Goal: Information Seeking & Learning: Learn about a topic

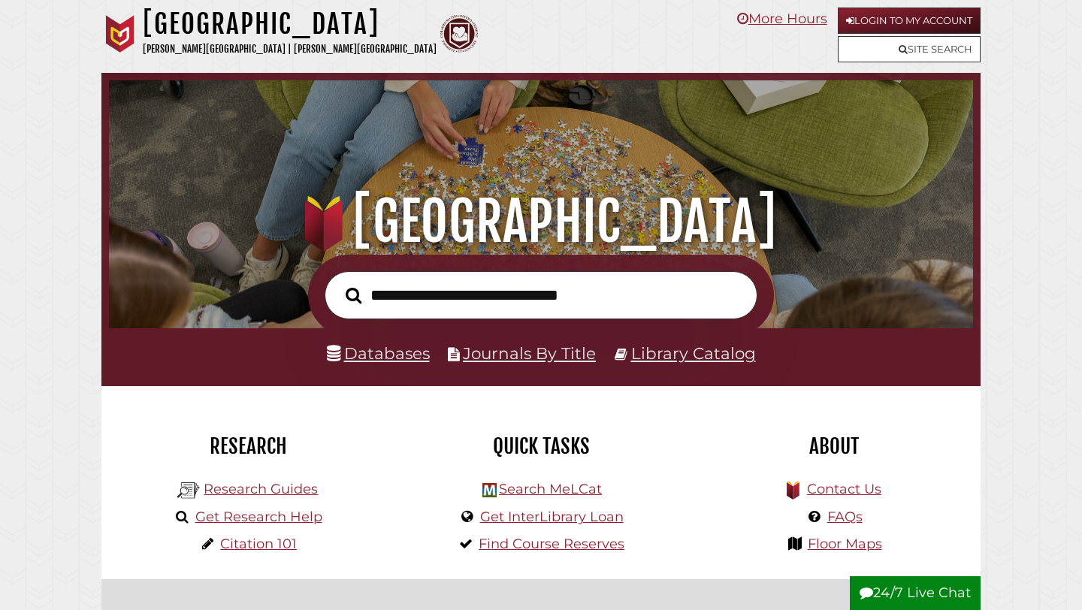
scroll to position [286, 857]
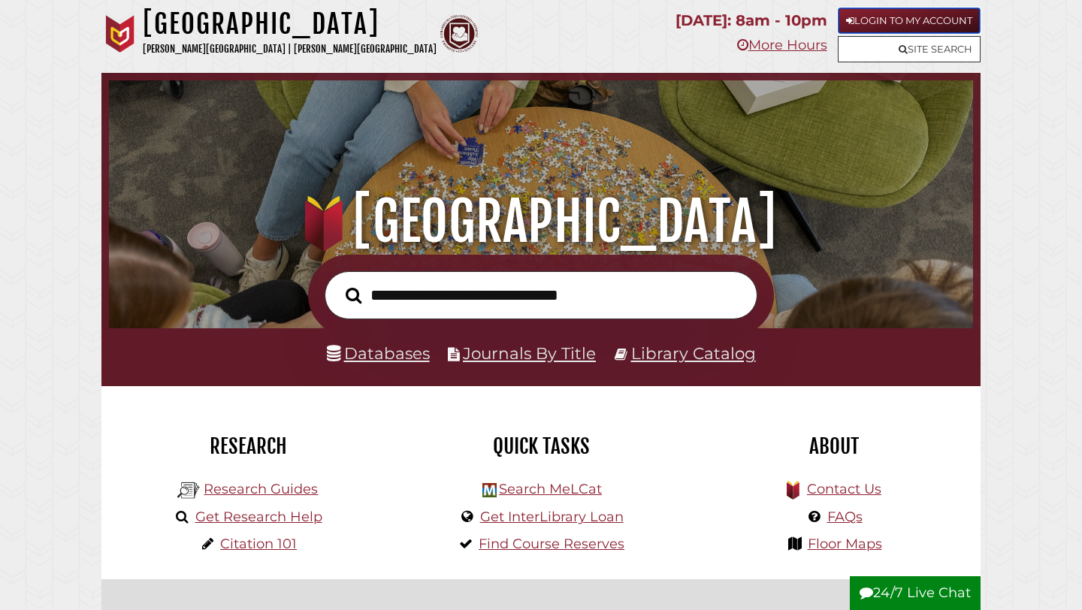
click at [886, 23] on link "Login to My Account" at bounding box center [909, 21] width 143 height 26
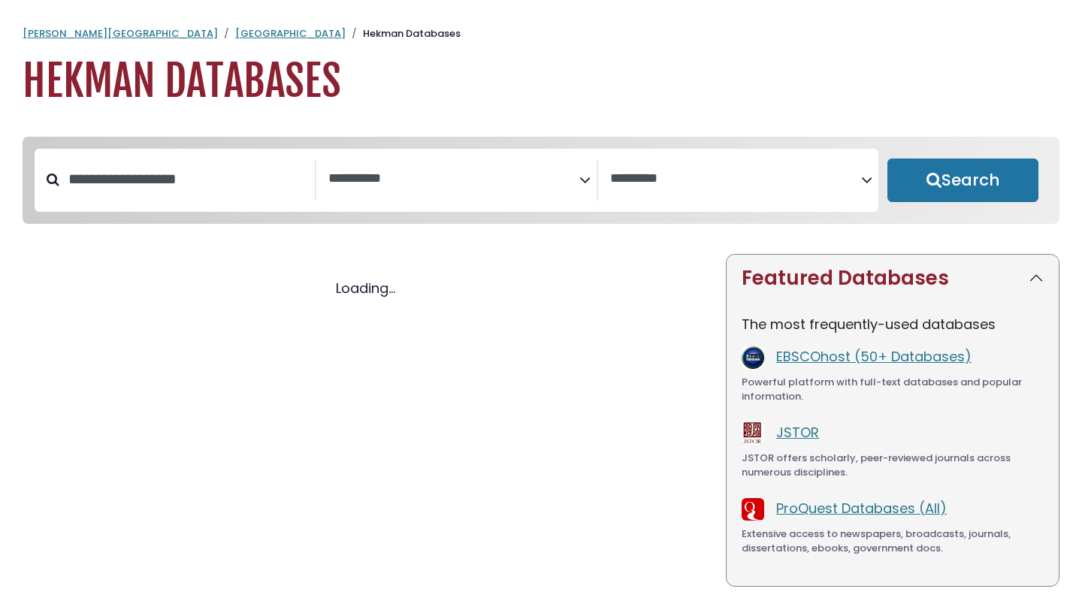
select select "Database Subject Filter"
select select "Database Vendors Filter"
select select "Database Subject Filter"
select select "Database Vendors Filter"
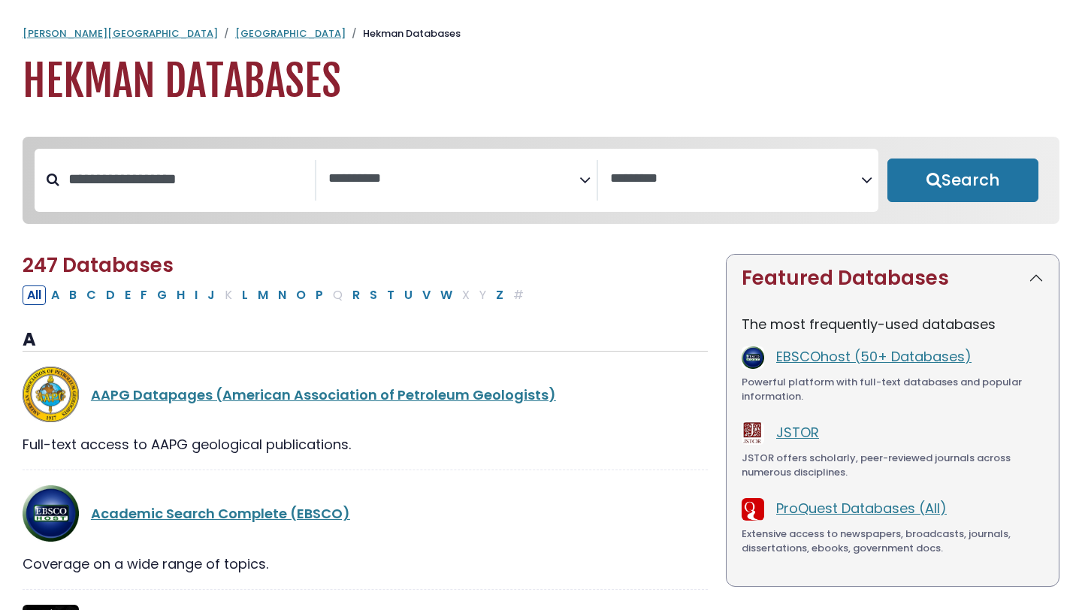
click at [393, 174] on textarea "Search" at bounding box center [453, 179] width 251 height 16
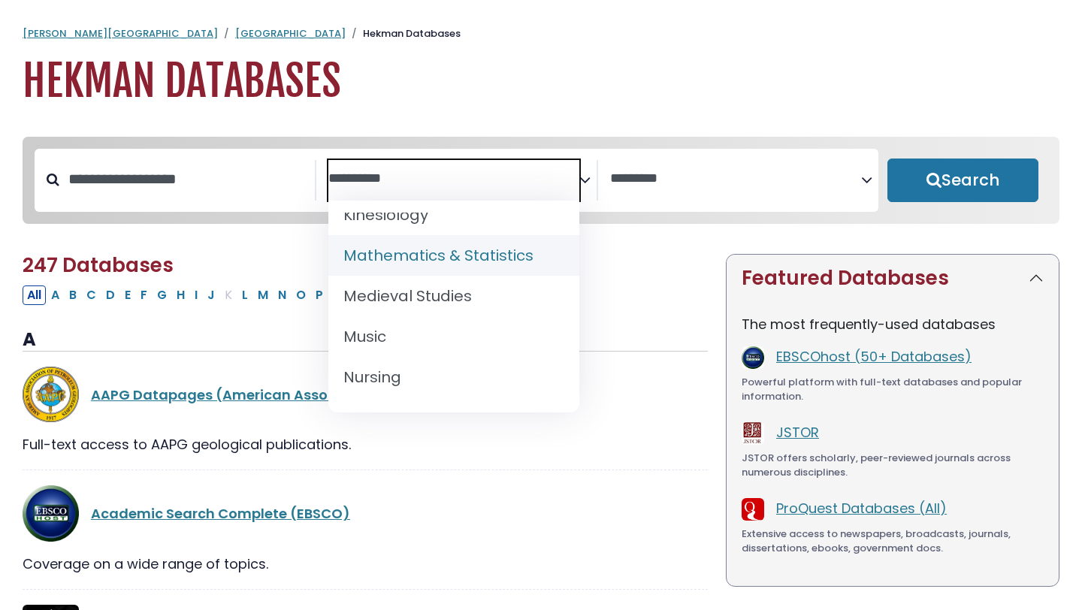
scroll to position [1094, 0]
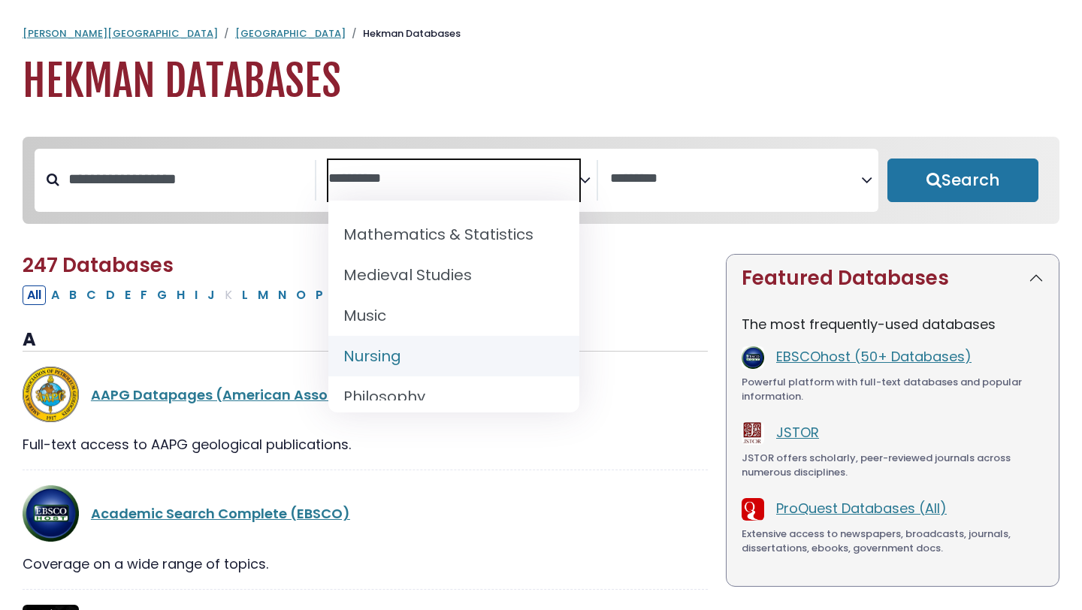
select select "*****"
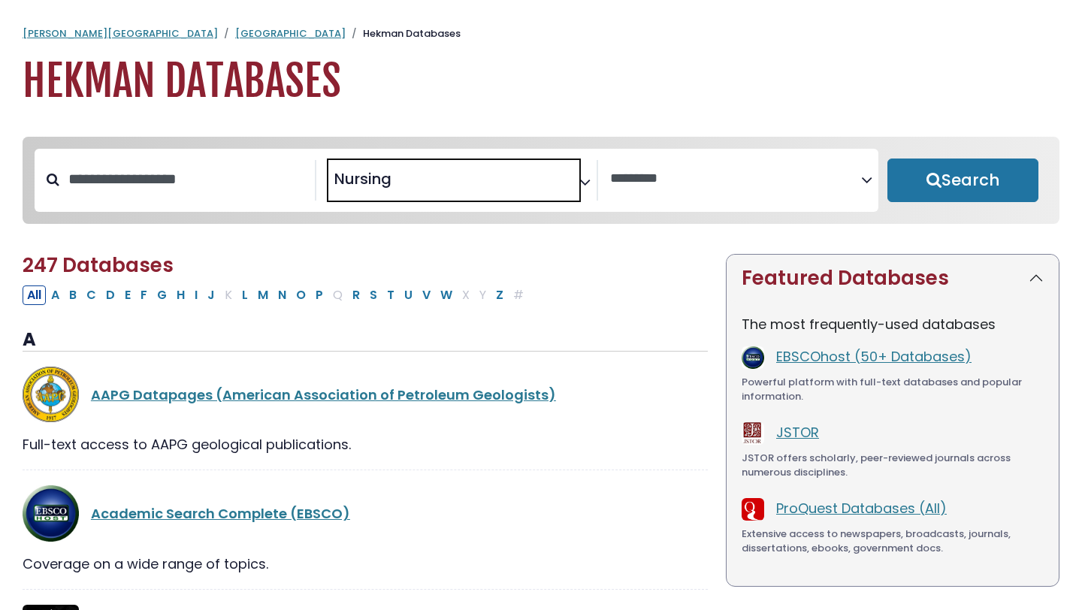
scroll to position [564, 0]
click at [933, 174] on button "Search" at bounding box center [962, 181] width 151 height 44
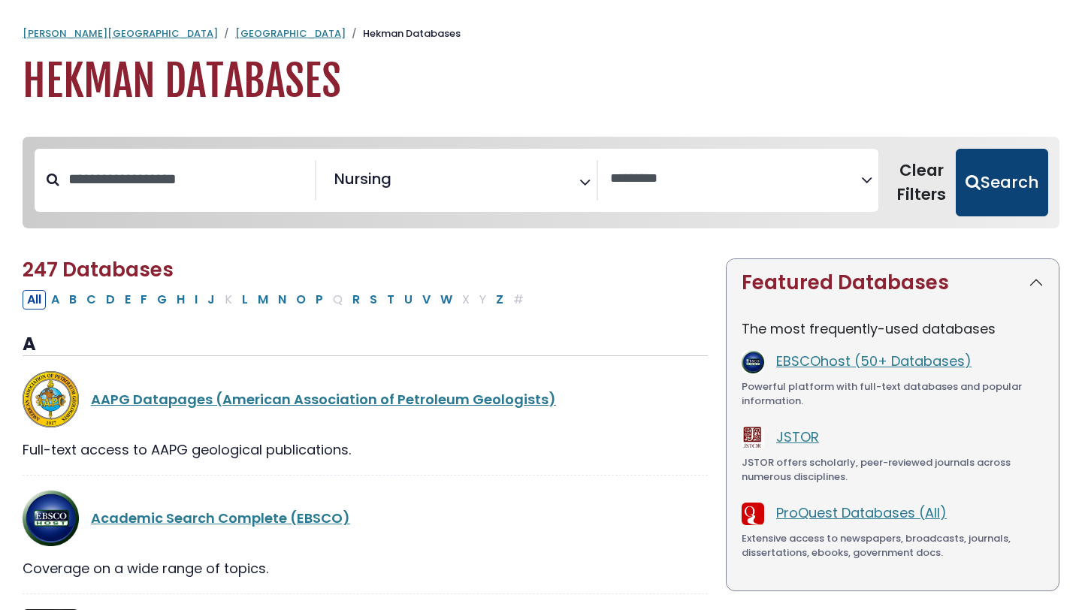
select select "Database Vendors Filter"
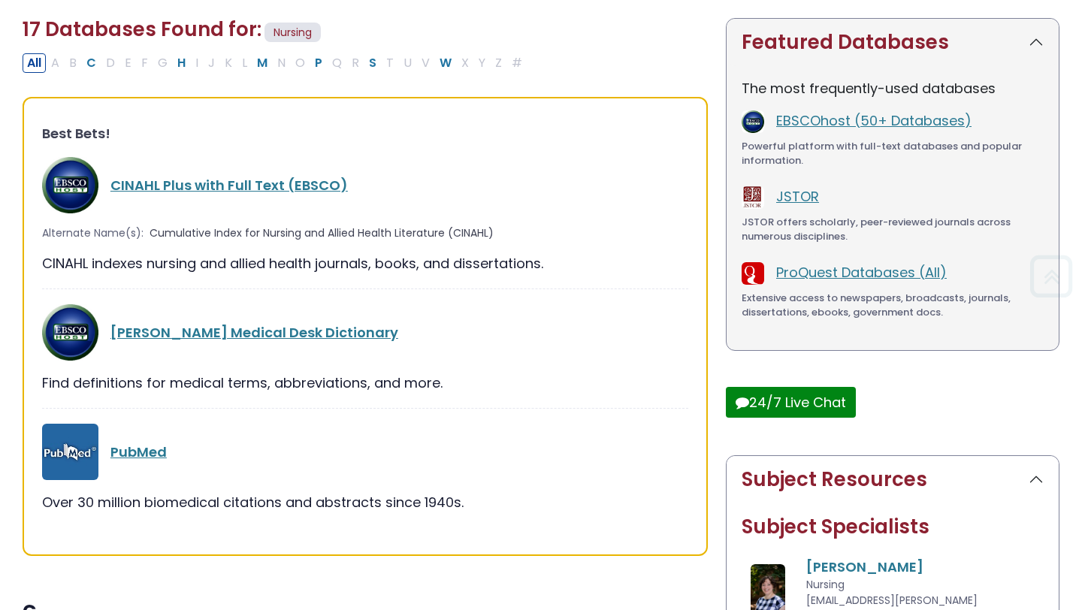
scroll to position [251, 0]
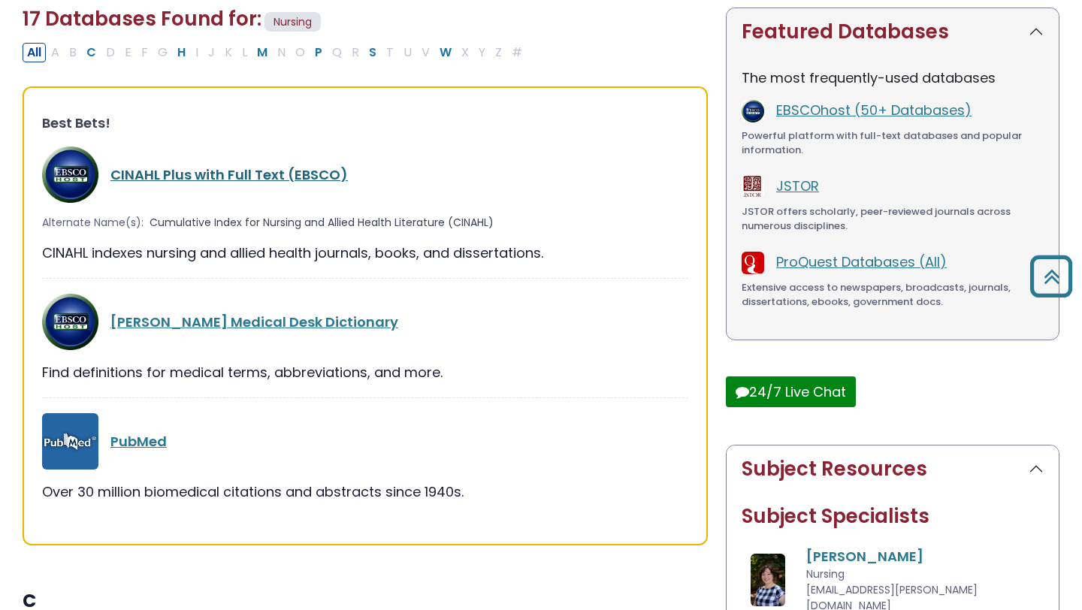
click at [248, 171] on link "CINAHL Plus with Full Text (EBSCO)" at bounding box center [228, 174] width 237 height 19
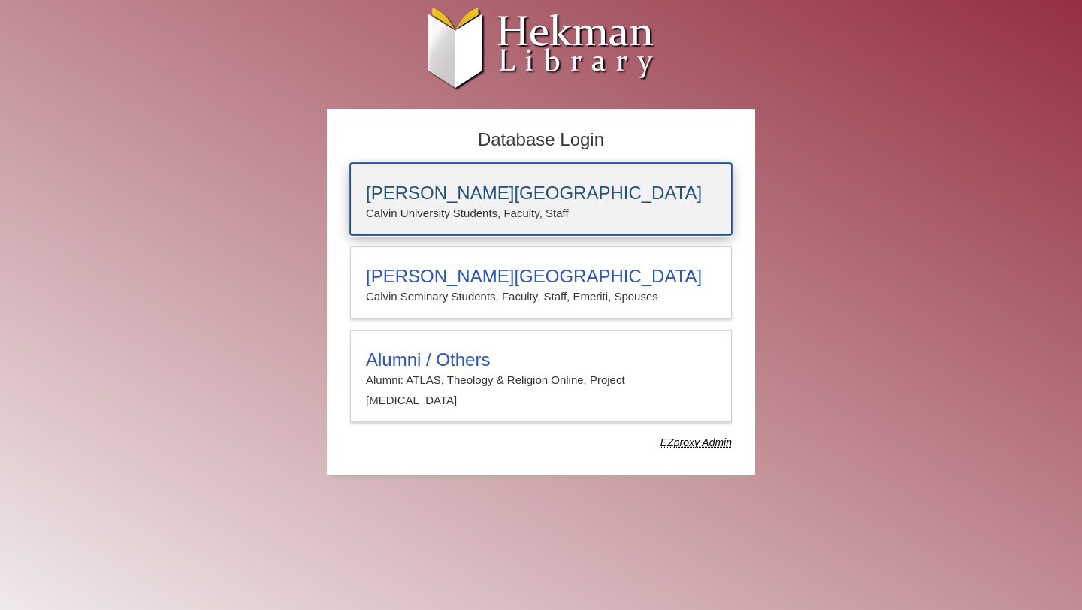
click at [444, 211] on p "Calvin University Students, Faculty, Staff" at bounding box center [541, 214] width 350 height 20
click at [488, 201] on h3 "[PERSON_NAME][GEOGRAPHIC_DATA]" at bounding box center [541, 193] width 350 height 21
click at [460, 204] on p "Calvin University Students, Faculty, Staff" at bounding box center [541, 214] width 350 height 20
